Goal: Check status

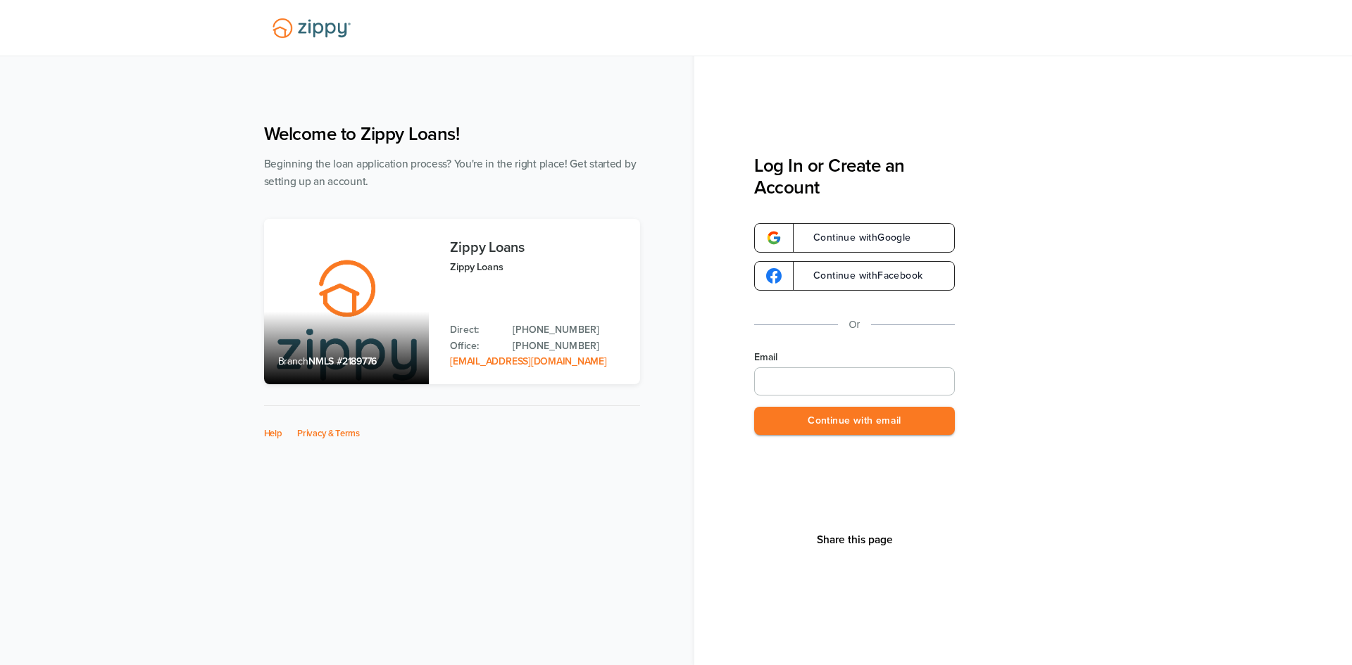
click at [870, 384] on input "Email" at bounding box center [854, 381] width 201 height 28
type input "**********"
click at [862, 413] on button "Continue with email" at bounding box center [854, 421] width 201 height 29
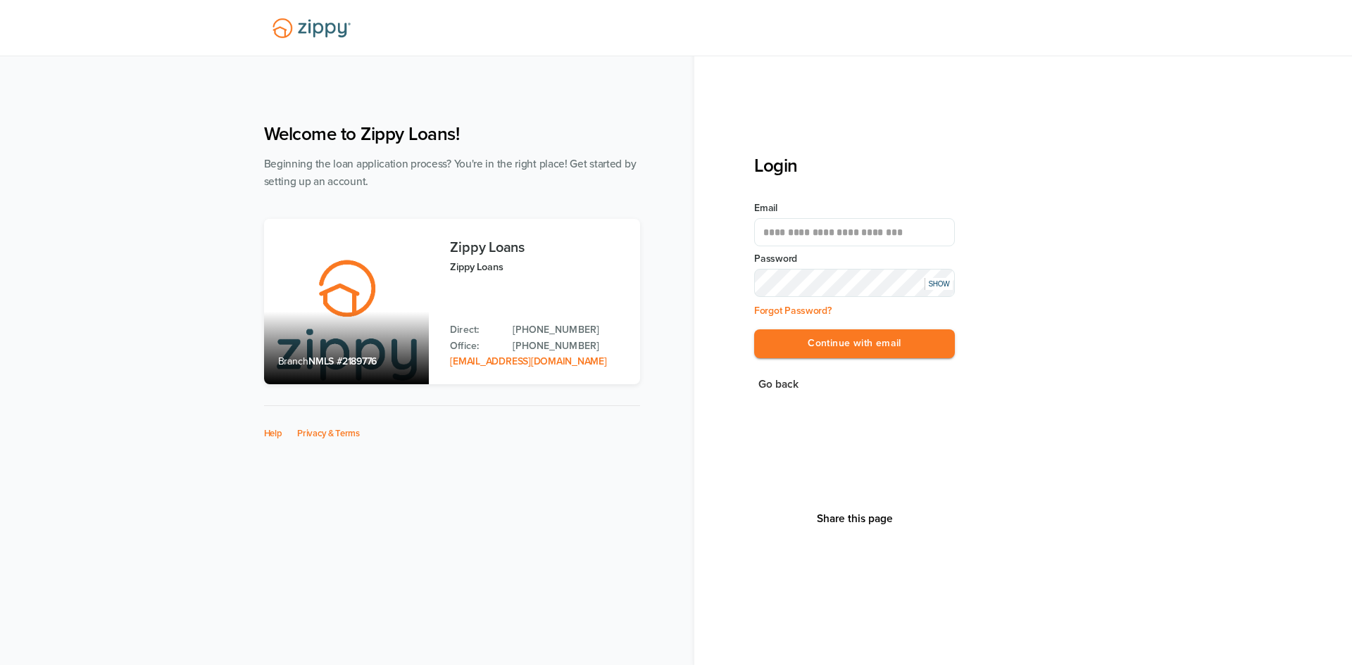
click at [754, 329] on button "Continue with email" at bounding box center [854, 343] width 201 height 29
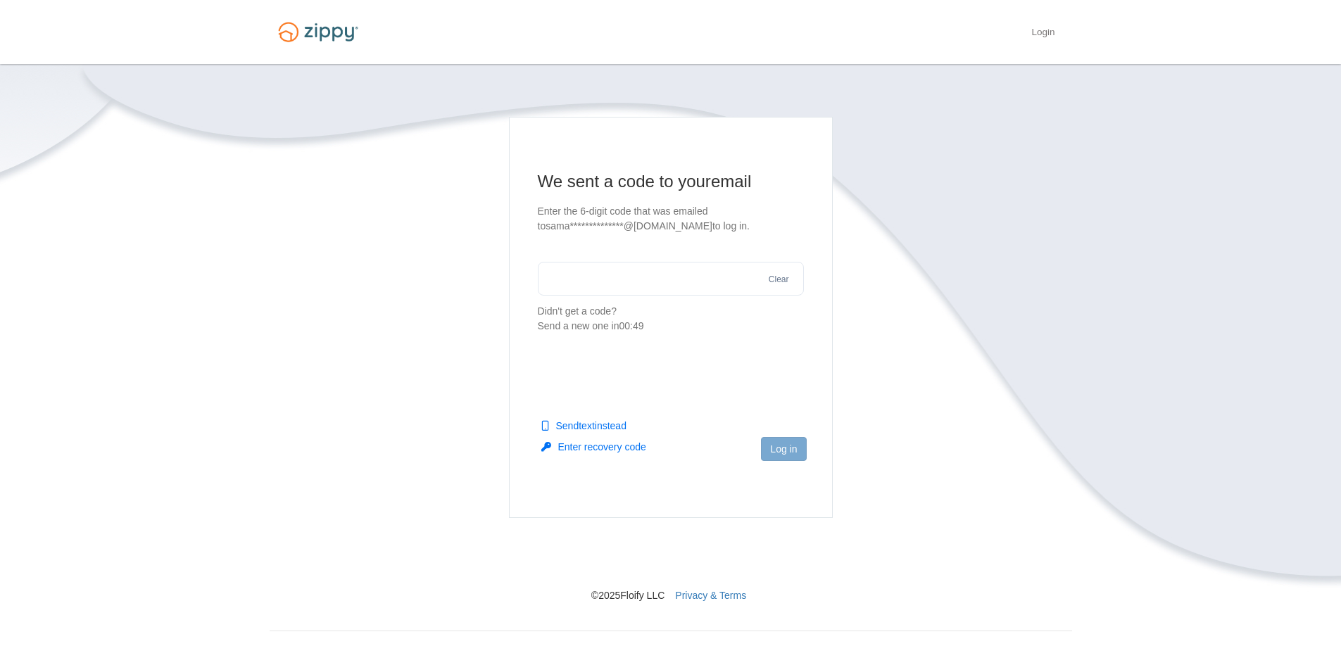
click at [622, 275] on input "text" at bounding box center [671, 279] width 266 height 34
type input "******"
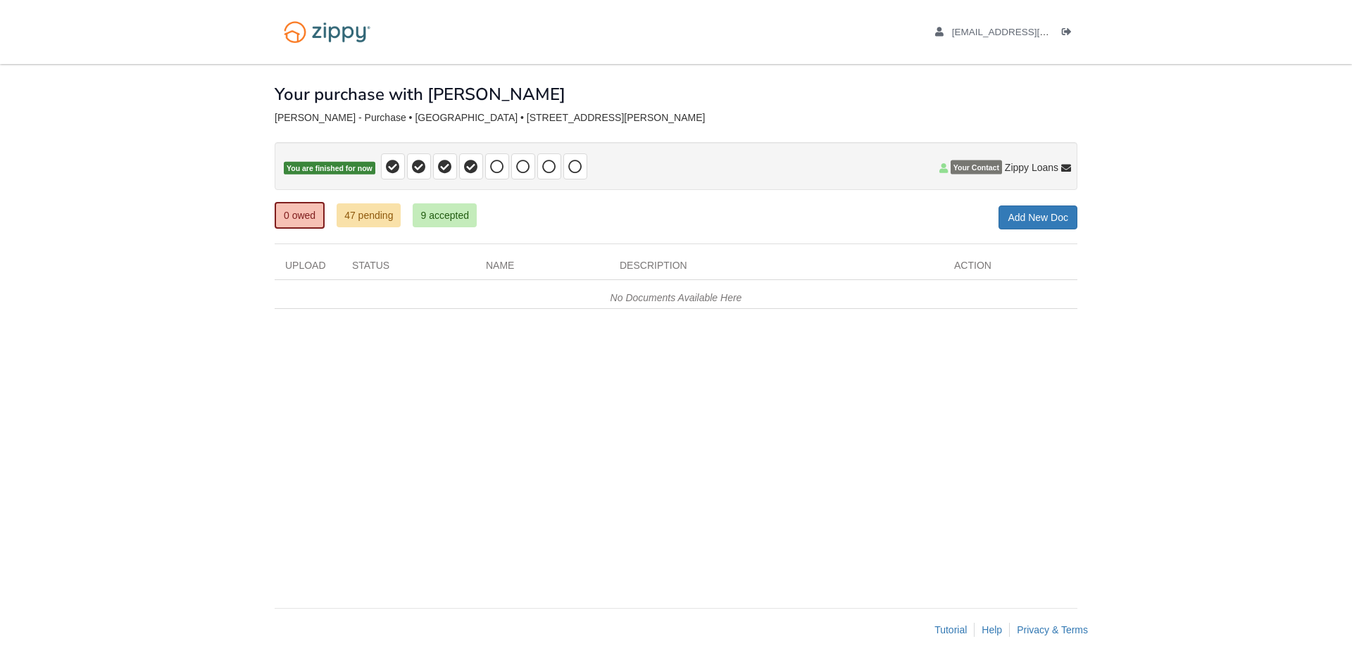
click at [481, 209] on ul "0 owed 47 pending 9 accepted" at bounding box center [381, 215] width 213 height 28
click at [450, 214] on link "9 accepted" at bounding box center [445, 215] width 64 height 24
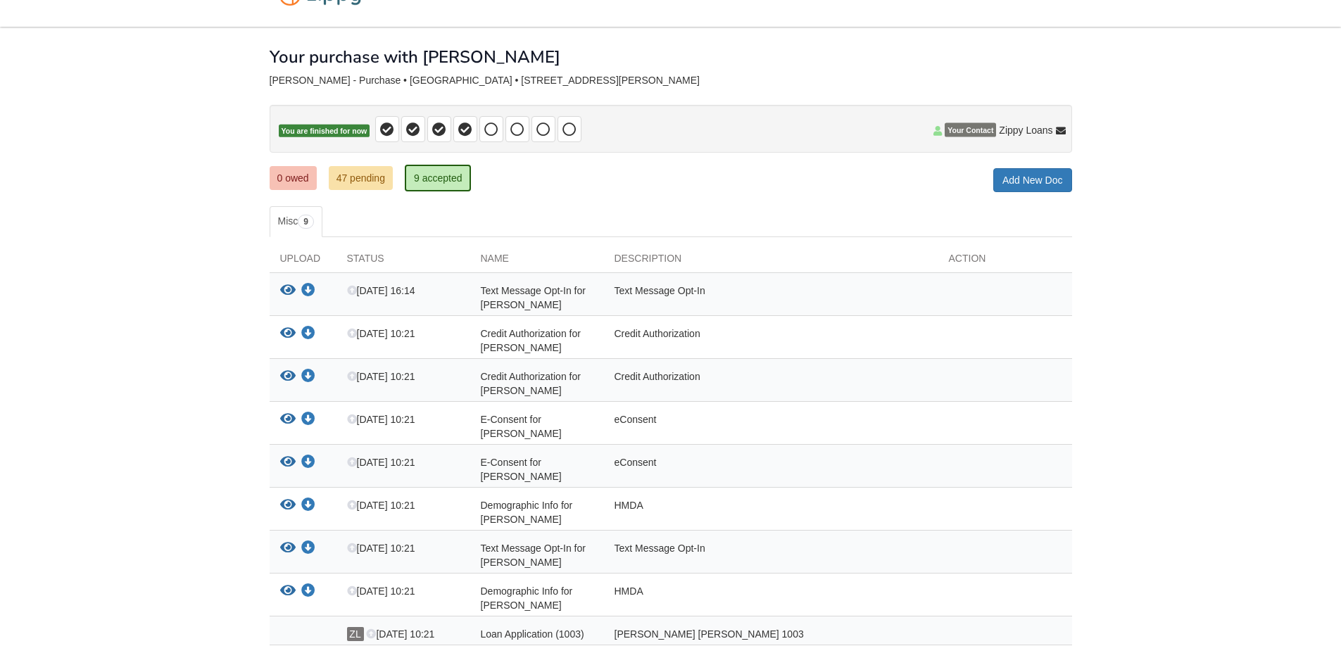
scroll to position [70, 0]
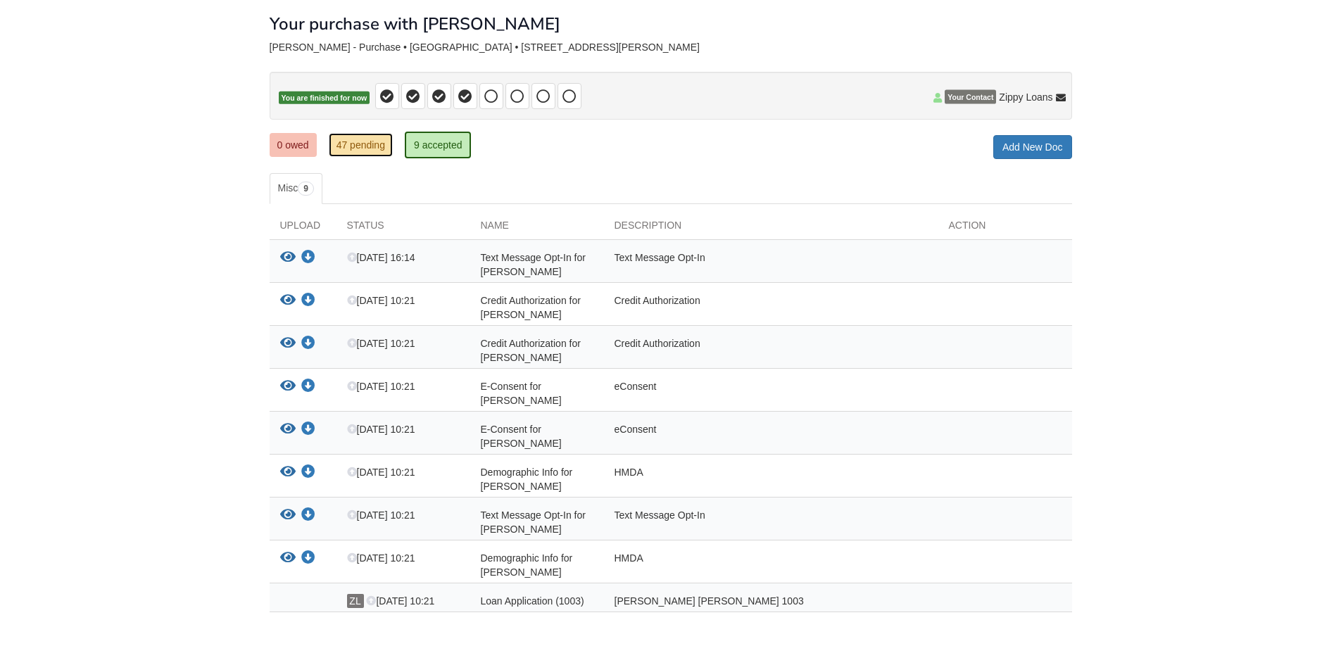
click at [335, 152] on link "47 pending" at bounding box center [361, 145] width 64 height 24
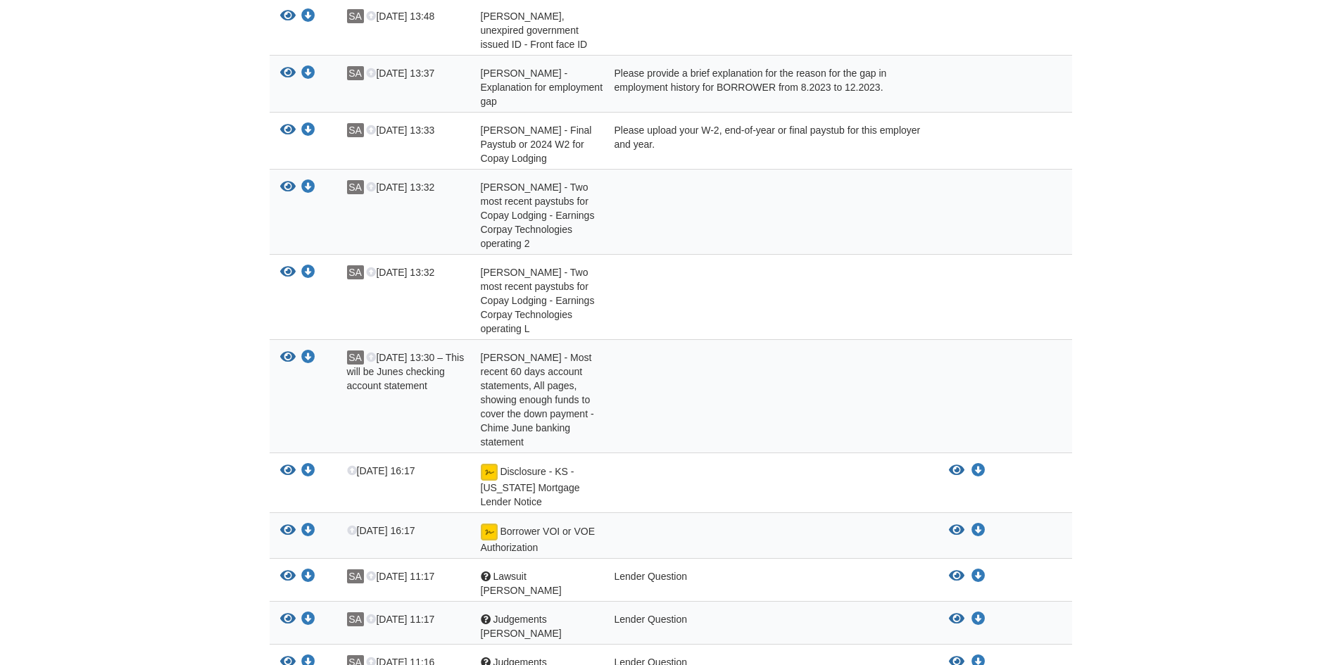
scroll to position [1267, 0]
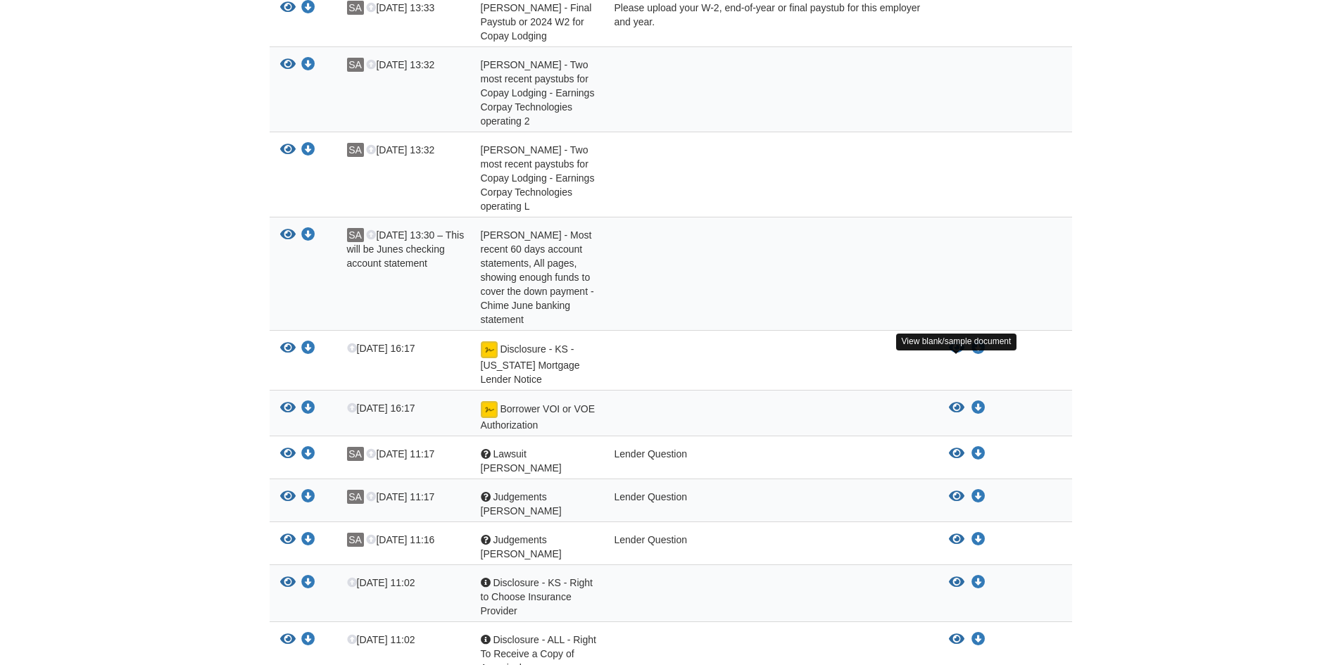
click at [950, 356] on icon "View Disclosure - KS - Kansas Mortgage Lender Notice" at bounding box center [956, 348] width 15 height 14
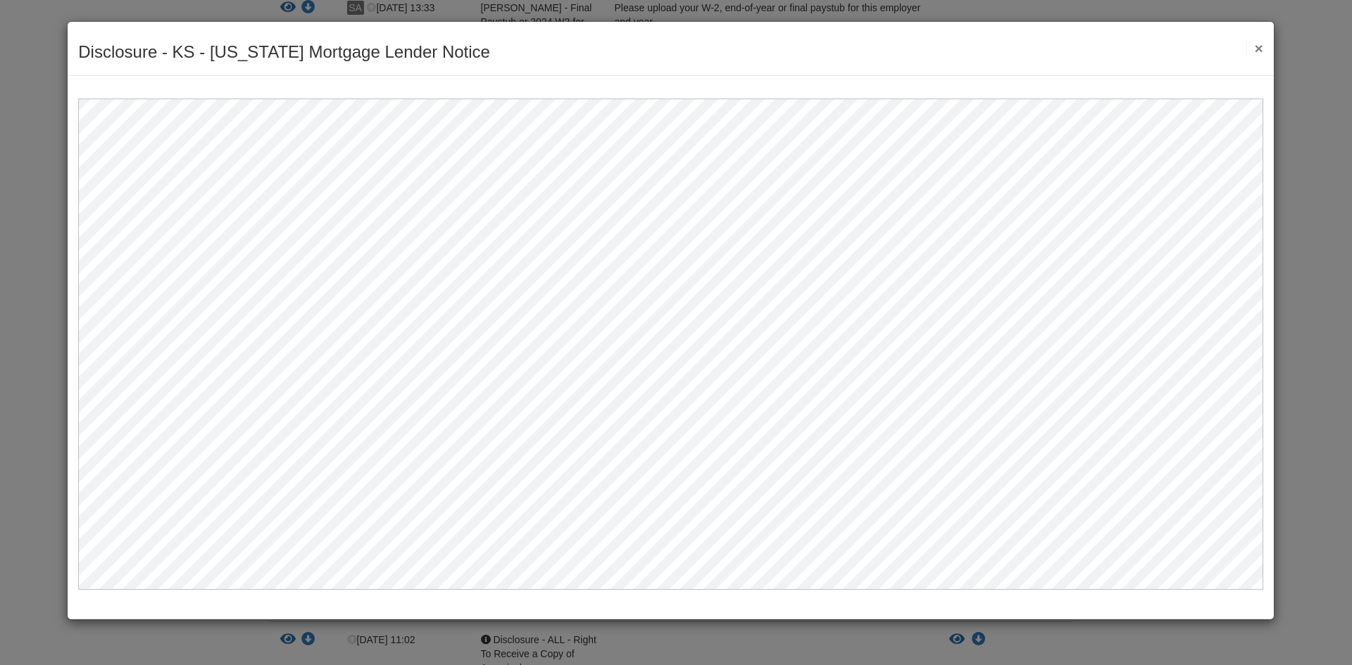
click at [1253, 56] on div "Disclosure - KS - Kansas Mortgage Lender Notice Save Cancel Previous Document N…" at bounding box center [671, 49] width 1206 height 54
click at [1256, 43] on button "×" at bounding box center [1254, 48] width 16 height 15
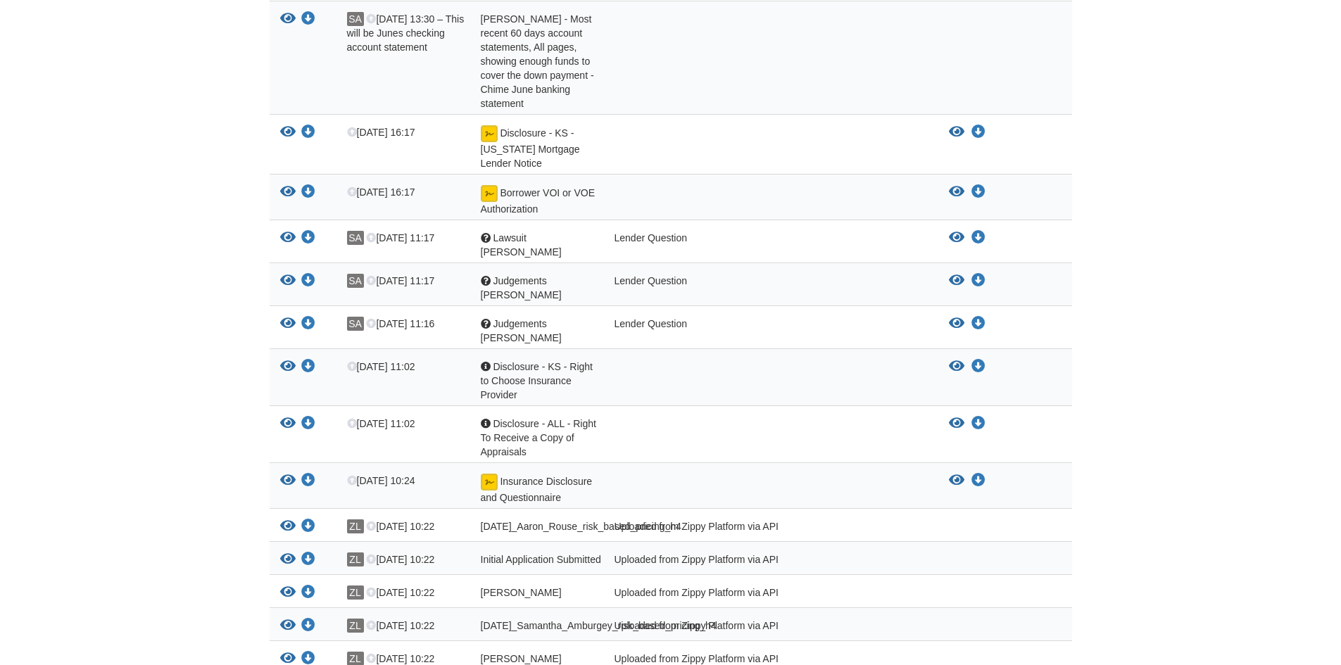
scroll to position [1407, 0]
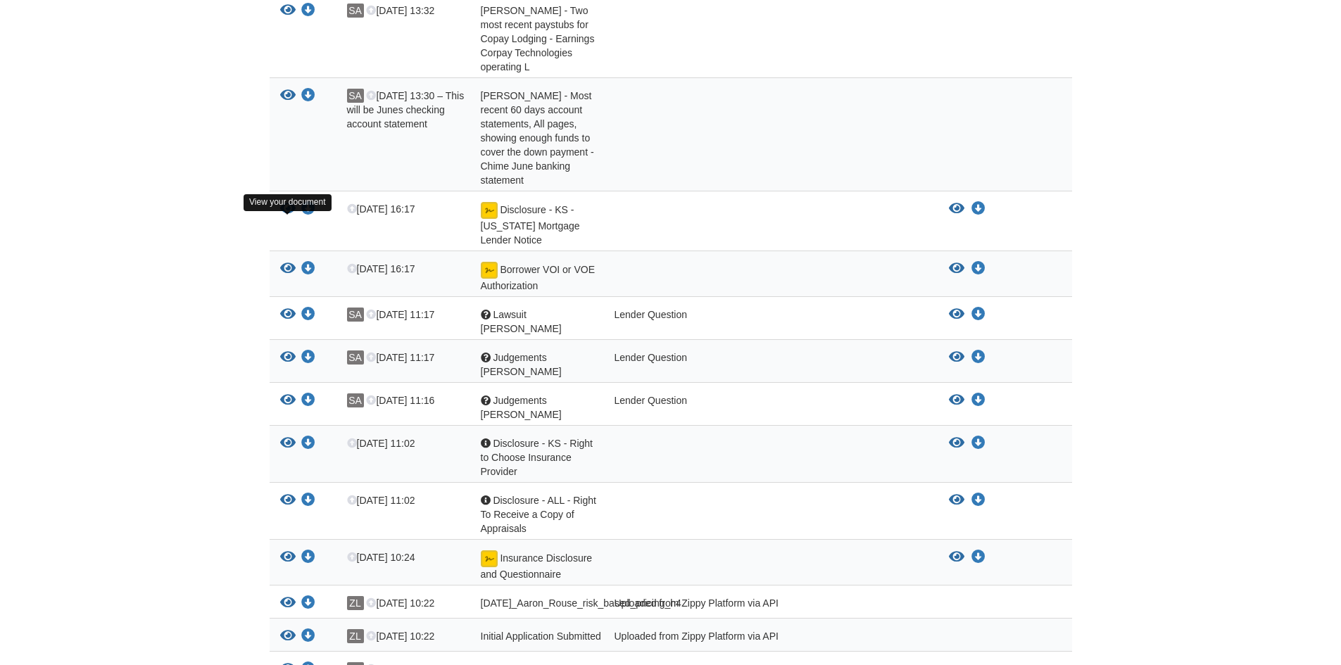
click at [288, 216] on icon "View Disclosure - KS - Kansas Mortgage Lender Notice" at bounding box center [287, 209] width 15 height 14
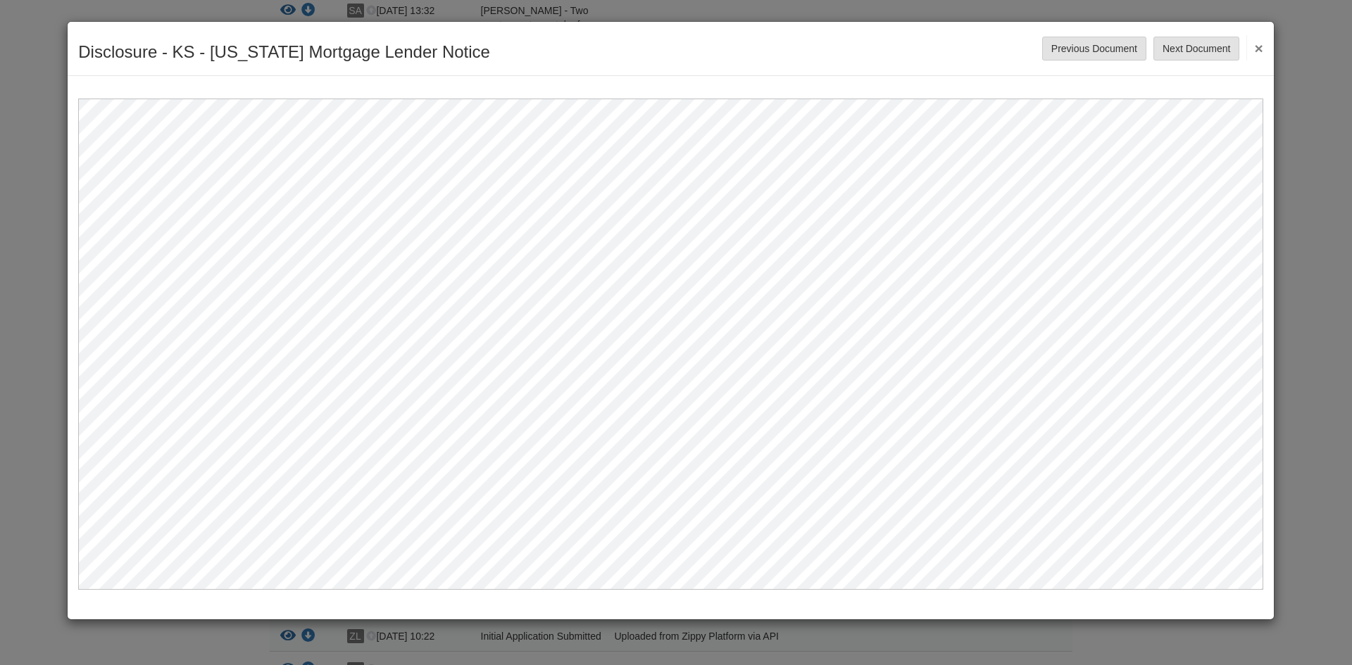
click at [1257, 41] on button "×" at bounding box center [1254, 47] width 16 height 25
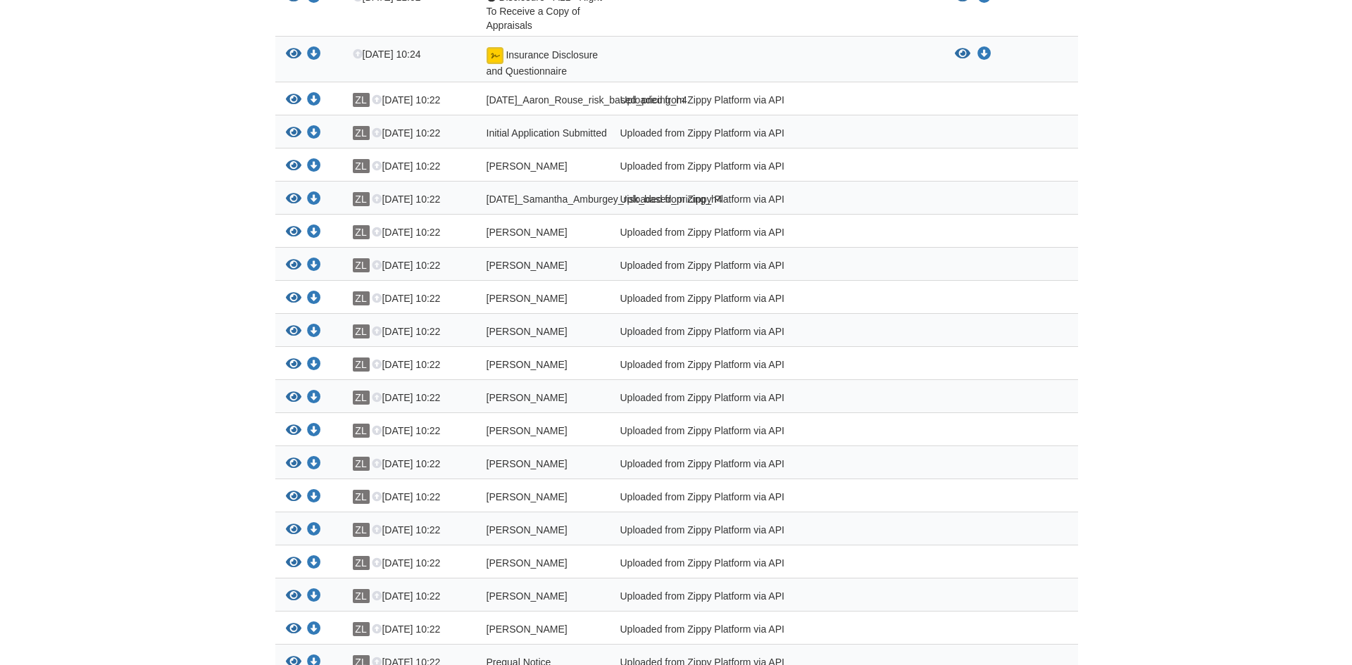
scroll to position [2040, 0]
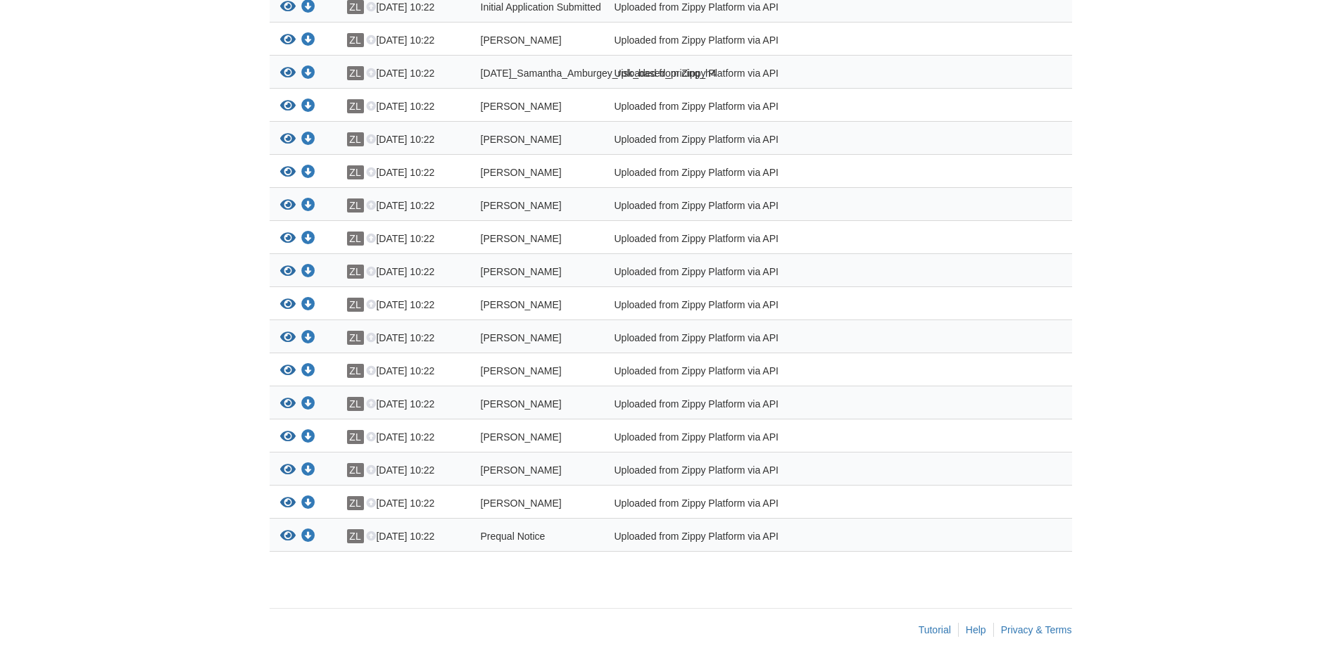
click at [295, 536] on icon "View Prequal Notice" at bounding box center [287, 536] width 15 height 14
